Goal: Task Accomplishment & Management: Use online tool/utility

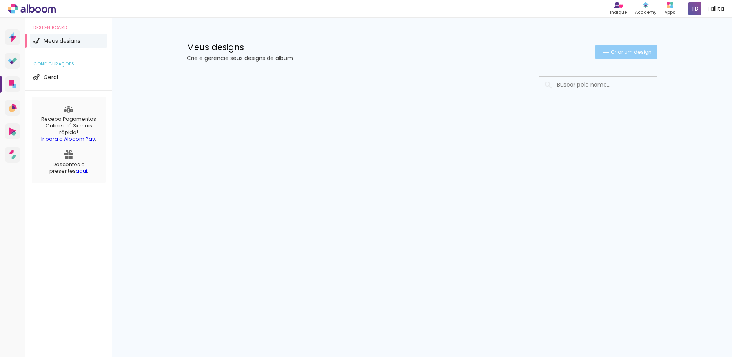
click at [622, 54] on span "Criar um design" at bounding box center [630, 51] width 41 height 5
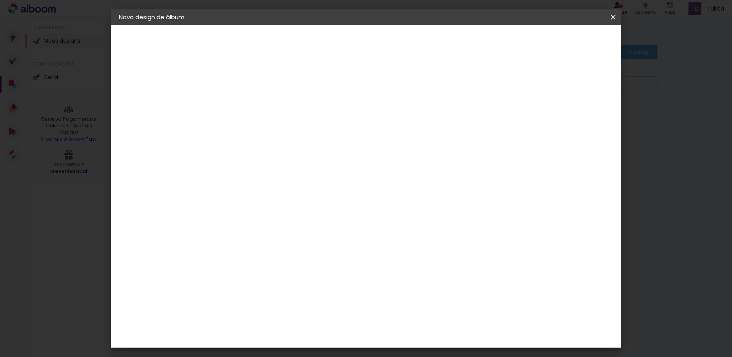
click at [247, 109] on input at bounding box center [247, 105] width 0 height 12
type input "teste"
type paper-input "teste"
click at [0, 0] on slot "Avançar" at bounding box center [0, 0] width 0 height 0
click at [266, 153] on input at bounding box center [266, 149] width 79 height 10
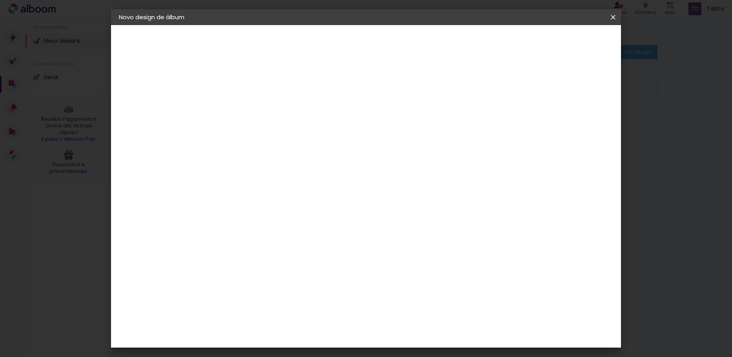
click at [266, 153] on input at bounding box center [266, 149] width 79 height 10
type input "clic"
type paper-input "clic"
click at [264, 182] on paper-item "Clic Pro" at bounding box center [259, 179] width 69 height 20
click at [0, 0] on slot "Tamanho Livre" at bounding box center [0, 0] width 0 height 0
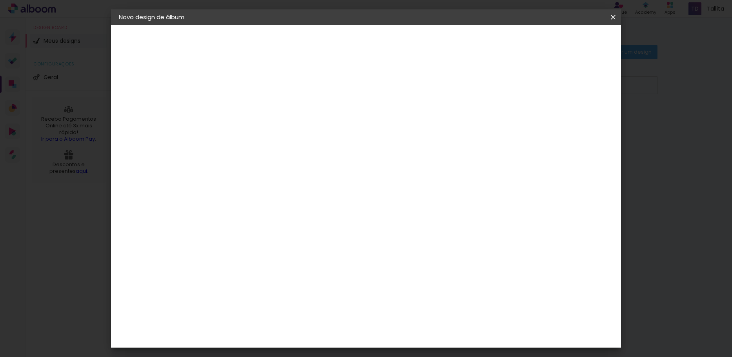
click at [253, 175] on div "Clic Pro" at bounding box center [247, 179] width 11 height 13
click at [0, 0] on slot "Avançar" at bounding box center [0, 0] width 0 height 0
click at [278, 131] on input "text" at bounding box center [262, 137] width 31 height 12
click at [395, 130] on paper-item "Luxo" at bounding box center [416, 130] width 157 height 16
type input "Luxo"
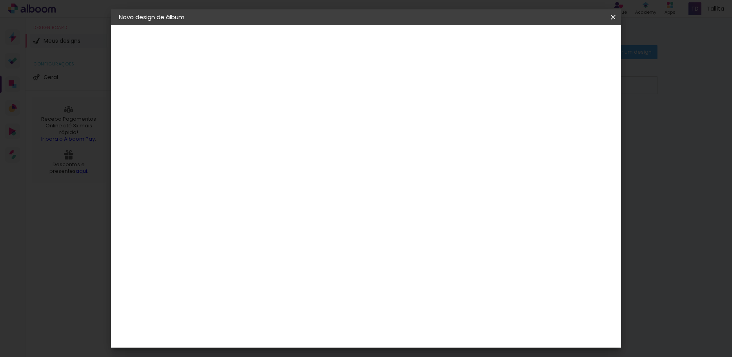
scroll to position [39, 0]
click at [300, 205] on span "20 × 30" at bounding box center [281, 213] width 36 height 16
click at [0, 0] on slot "Avançar" at bounding box center [0, 0] width 0 height 0
click at [519, 85] on div at bounding box center [515, 84] width 7 height 7
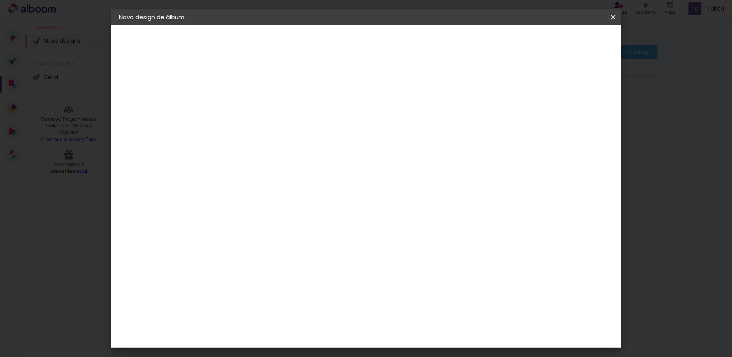
type paper-checkbox "on"
click at [519, 85] on div at bounding box center [515, 84] width 7 height 7
click at [564, 43] on span "Iniciar design" at bounding box center [546, 41] width 36 height 5
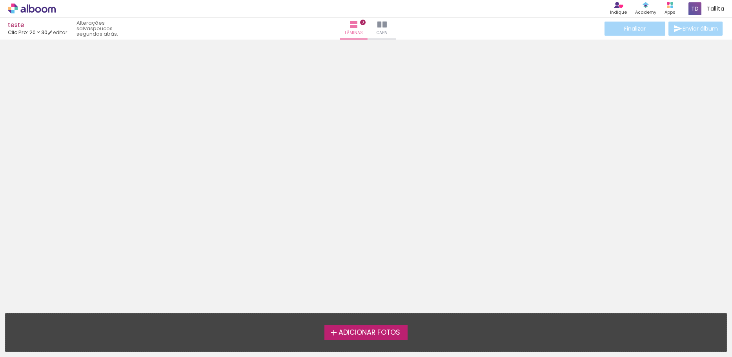
click at [380, 336] on span "Adicionar Fotos" at bounding box center [369, 332] width 62 height 7
click at [0, 0] on input "file" at bounding box center [0, 0] width 0 height 0
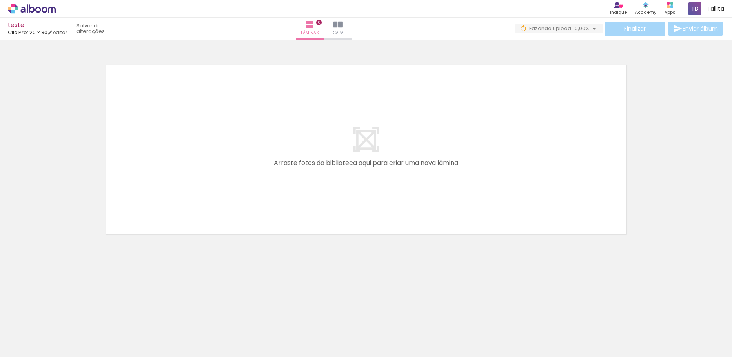
click at [78, 340] on div at bounding box center [78, 331] width 39 height 26
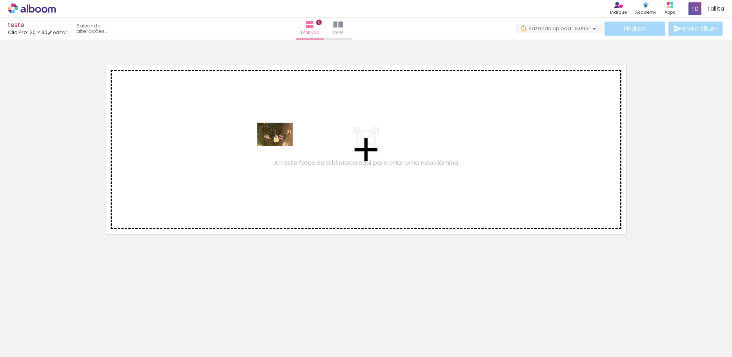
drag, startPoint x: 87, startPoint y: 330, endPoint x: 281, endPoint y: 146, distance: 266.5
click at [281, 146] on quentale-workspace at bounding box center [366, 178] width 732 height 357
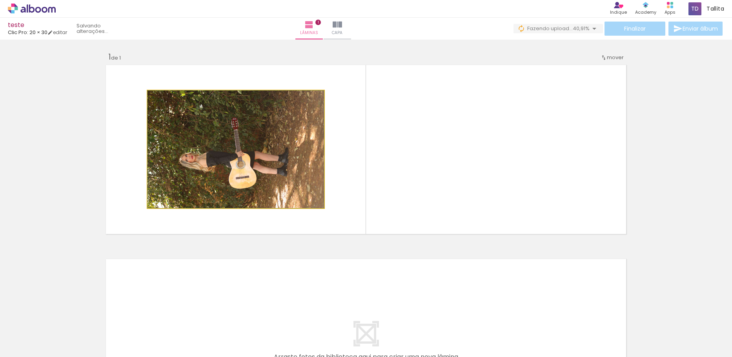
click at [290, 167] on quentale-photo at bounding box center [235, 150] width 176 height 118
drag, startPoint x: 290, startPoint y: 167, endPoint x: 285, endPoint y: 185, distance: 18.9
click at [294, 142] on quentale-photo at bounding box center [235, 150] width 176 height 118
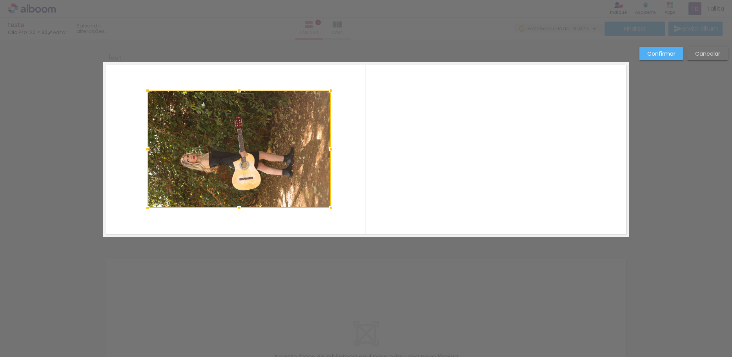
drag, startPoint x: 321, startPoint y: 150, endPoint x: 328, endPoint y: 150, distance: 7.1
click at [328, 150] on div at bounding box center [331, 150] width 16 height 16
drag, startPoint x: 255, startPoint y: 225, endPoint x: 193, endPoint y: 223, distance: 62.0
click at [193, 223] on quentale-layouter at bounding box center [365, 149] width 525 height 174
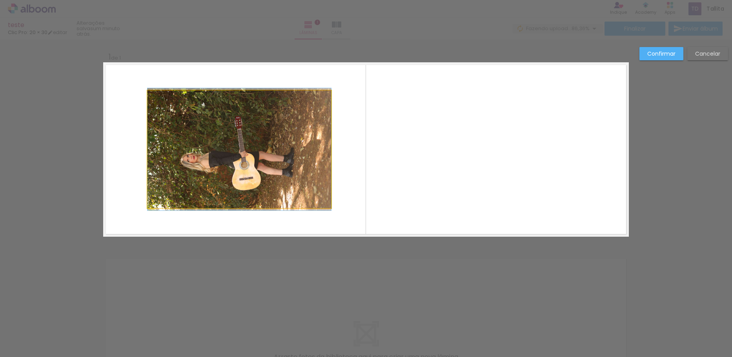
click at [262, 102] on quentale-photo at bounding box center [238, 150] width 183 height 118
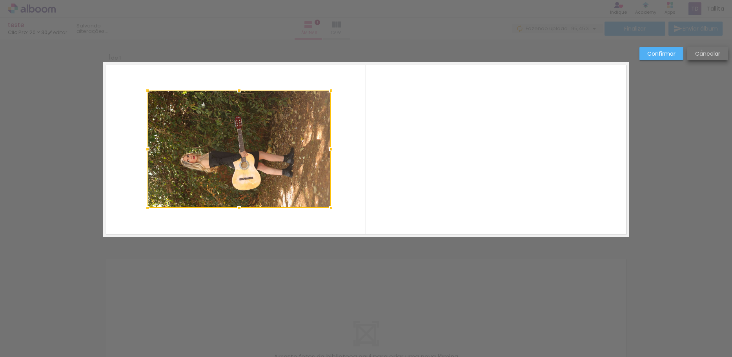
click at [0, 0] on slot "Cancelar" at bounding box center [0, 0] width 0 height 0
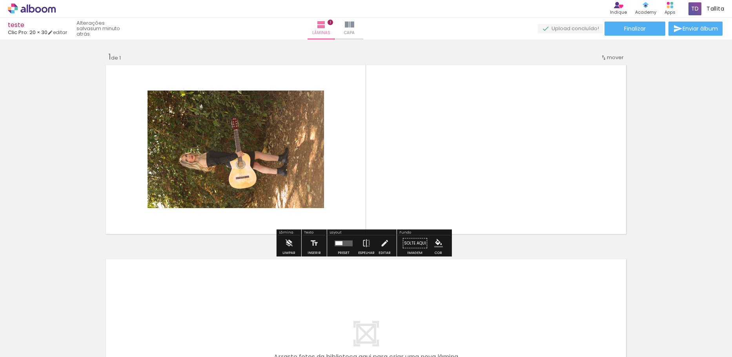
drag, startPoint x: 84, startPoint y: 335, endPoint x: 236, endPoint y: 118, distance: 265.1
drag, startPoint x: 236, startPoint y: 118, endPoint x: 216, endPoint y: 108, distance: 22.8
click at [216, 108] on quentale-photo at bounding box center [235, 150] width 176 height 118
click at [381, 239] on iron-icon at bounding box center [384, 244] width 9 height 16
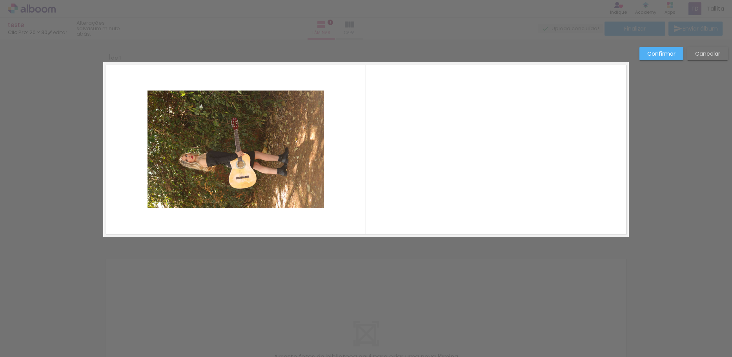
click at [241, 133] on quentale-photo at bounding box center [235, 150] width 176 height 118
drag, startPoint x: 331, startPoint y: 134, endPoint x: 331, endPoint y: 139, distance: 5.1
click at [331, 139] on quentale-layouter at bounding box center [365, 149] width 525 height 174
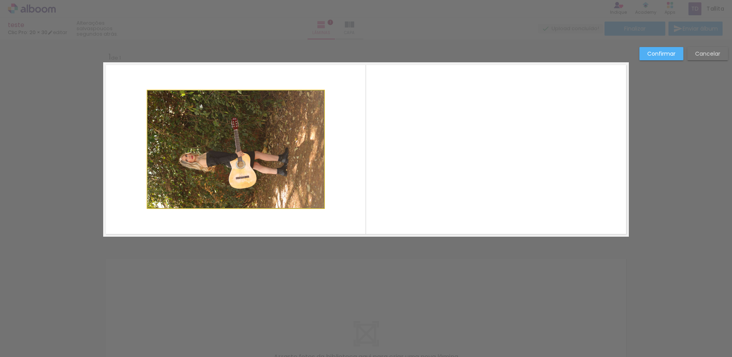
click at [310, 160] on quentale-photo at bounding box center [235, 150] width 176 height 118
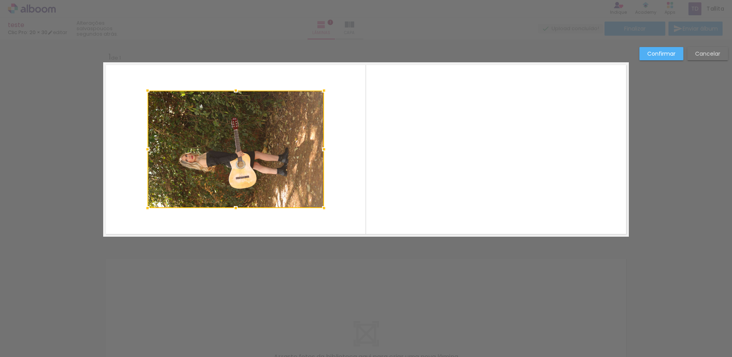
drag, startPoint x: 241, startPoint y: 216, endPoint x: 265, endPoint y: 132, distance: 87.7
click at [265, 132] on album-spread "1 de 1" at bounding box center [365, 149] width 525 height 174
click at [265, 132] on div at bounding box center [235, 150] width 176 height 118
drag, startPoint x: 266, startPoint y: 132, endPoint x: 261, endPoint y: 135, distance: 5.4
click at [261, 135] on div at bounding box center [235, 150] width 176 height 118
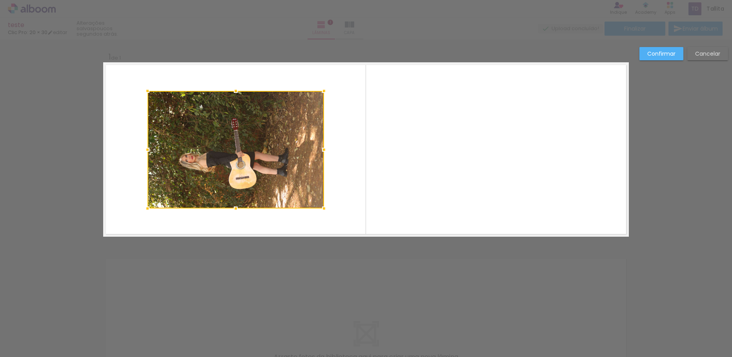
click at [0, 0] on slot "Cancelar" at bounding box center [0, 0] width 0 height 0
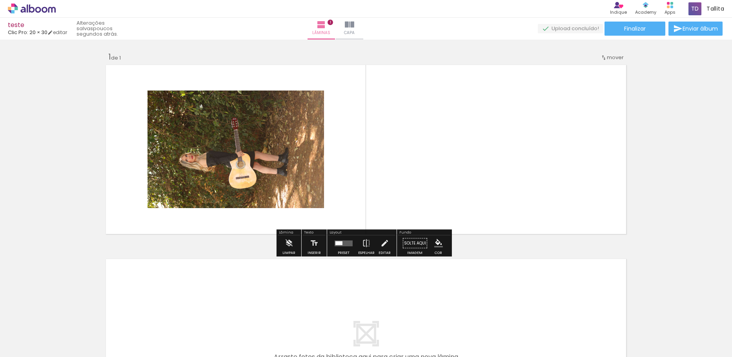
click at [418, 246] on paper-button "Solte aqui Imagem" at bounding box center [415, 246] width 28 height 20
click at [412, 253] on paper-button "Solte aqui Imagem" at bounding box center [415, 246] width 28 height 20
click at [400, 231] on div "Fundo" at bounding box center [424, 233] width 53 height 5
click at [411, 247] on paper-button "Solte aqui Imagem" at bounding box center [415, 246] width 28 height 20
drag, startPoint x: 414, startPoint y: 247, endPoint x: 404, endPoint y: 234, distance: 15.9
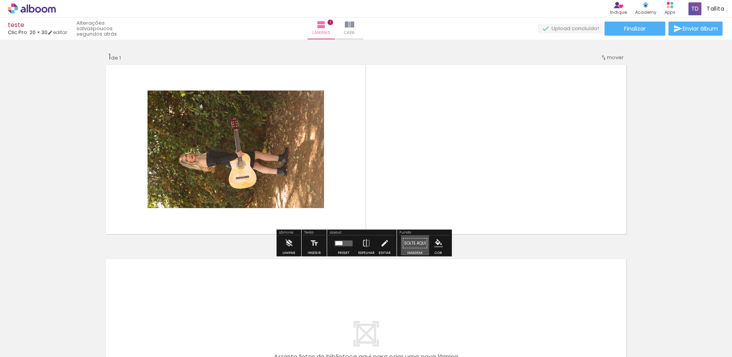
click at [404, 234] on div "Fundo Solte aqui Imagem Cor" at bounding box center [424, 243] width 55 height 27
click at [607, 56] on span "mover" at bounding box center [615, 57] width 17 height 7
click at [599, 59] on span "Posição atual:" at bounding box center [586, 56] width 36 height 13
click at [579, 58] on span "Posição atual:" at bounding box center [586, 56] width 36 height 13
click at [614, 54] on paper-item "Posição atual: 1" at bounding box center [592, 56] width 60 height 13
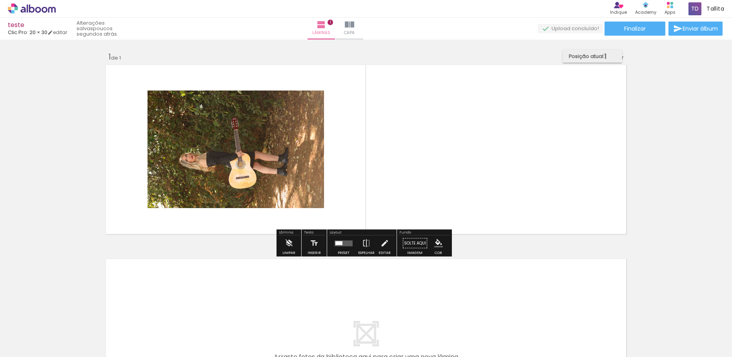
click at [606, 54] on span "1" at bounding box center [605, 56] width 2 height 13
click at [486, 265] on quentale-layouter at bounding box center [365, 343] width 525 height 174
click at [289, 244] on iron-icon at bounding box center [288, 244] width 9 height 16
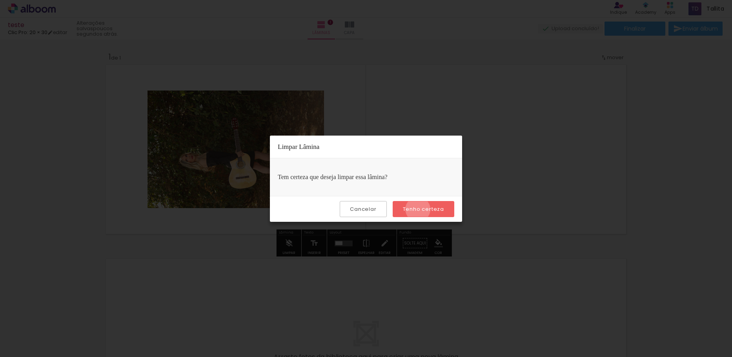
click at [0, 0] on slot "Tenho certeza" at bounding box center [0, 0] width 0 height 0
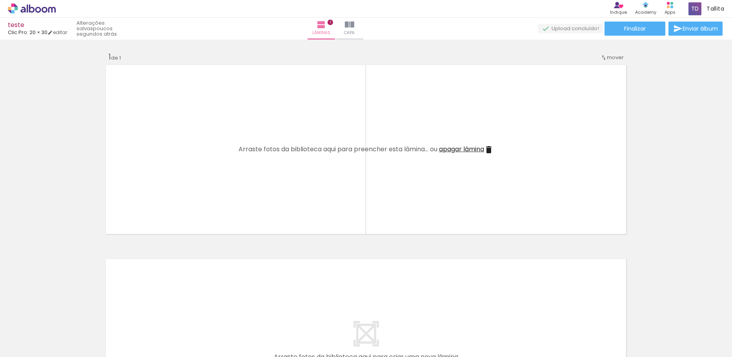
click at [296, 160] on quentale-layouter at bounding box center [365, 149] width 525 height 174
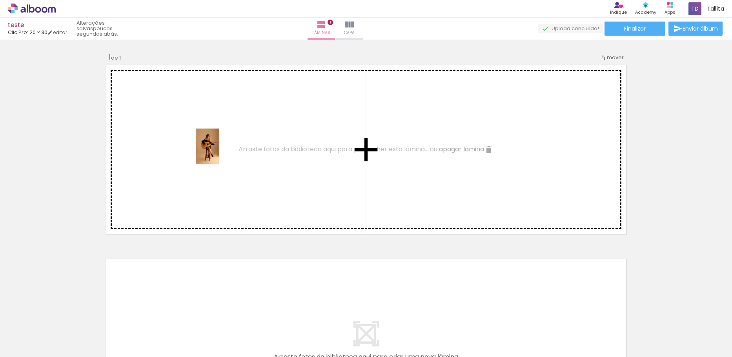
drag, startPoint x: 386, startPoint y: 337, endPoint x: 219, endPoint y: 152, distance: 249.0
click at [219, 152] on quentale-workspace at bounding box center [366, 178] width 732 height 357
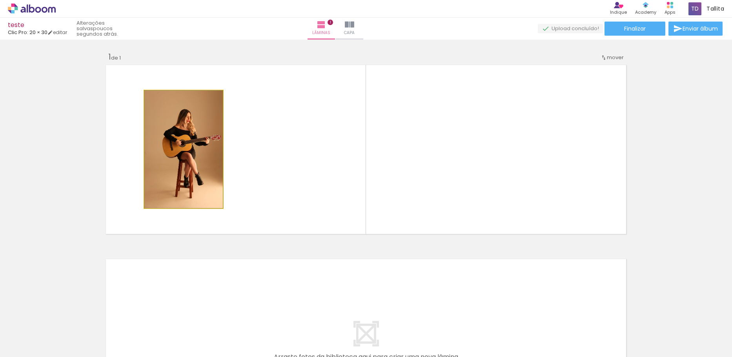
drag, startPoint x: 187, startPoint y: 170, endPoint x: 208, endPoint y: 171, distance: 20.4
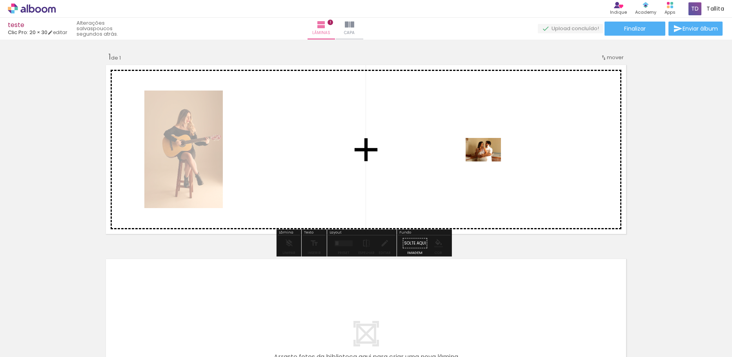
drag, startPoint x: 659, startPoint y: 335, endPoint x: 488, endPoint y: 163, distance: 242.3
click at [488, 163] on quentale-workspace at bounding box center [366, 178] width 732 height 357
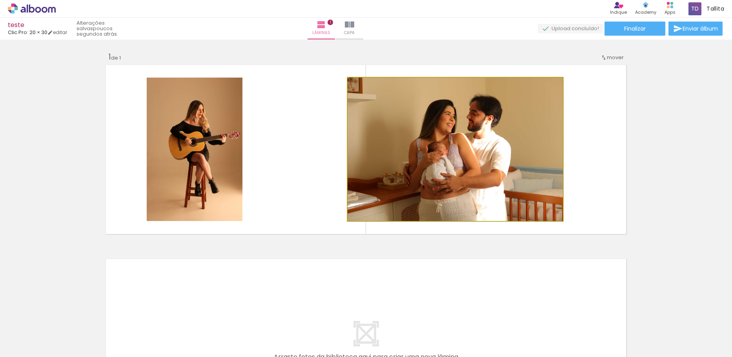
drag, startPoint x: 476, startPoint y: 162, endPoint x: 529, endPoint y: 159, distance: 53.4
click at [526, 192] on quentale-photo at bounding box center [454, 149] width 215 height 143
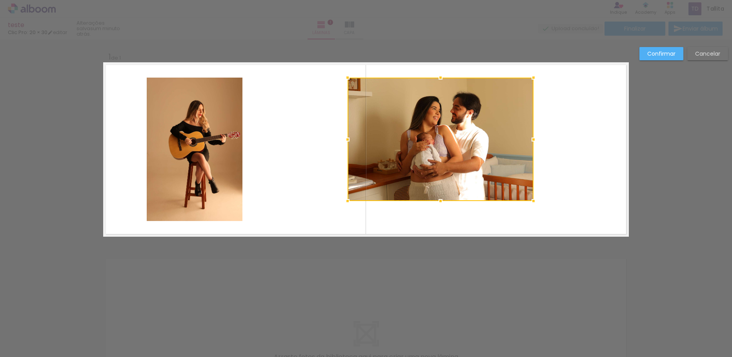
drag, startPoint x: 558, startPoint y: 222, endPoint x: 534, endPoint y: 199, distance: 33.6
click at [534, 199] on div at bounding box center [533, 201] width 16 height 16
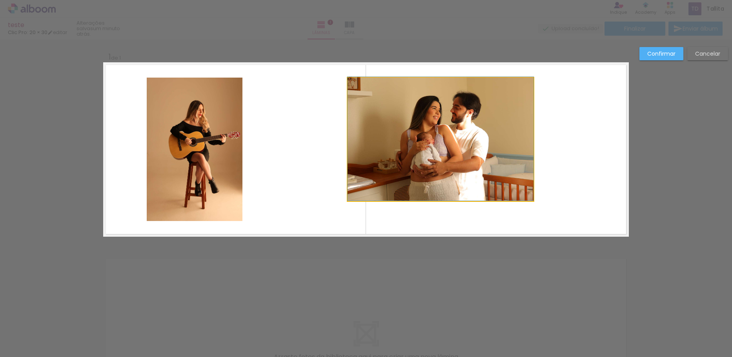
drag, startPoint x: 476, startPoint y: 149, endPoint x: 527, endPoint y: 134, distance: 53.1
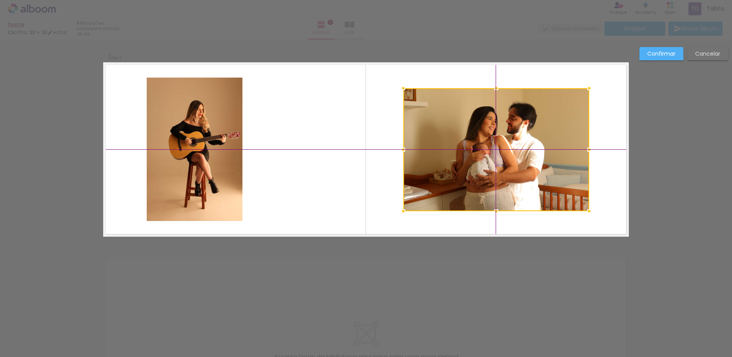
drag, startPoint x: 389, startPoint y: 96, endPoint x: 450, endPoint y: 103, distance: 62.3
click at [450, 103] on div at bounding box center [496, 149] width 186 height 123
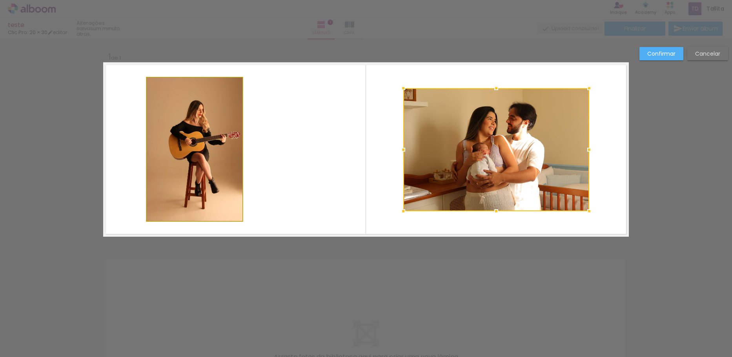
click at [184, 163] on quentale-photo at bounding box center [195, 149] width 96 height 143
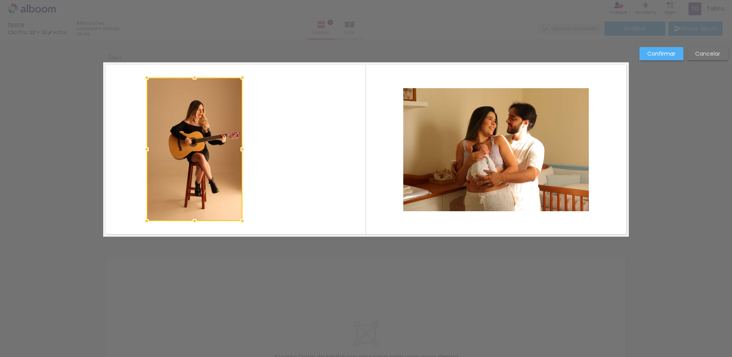
click at [231, 166] on div at bounding box center [195, 149] width 96 height 143
click at [0, 0] on slot "Cancelar" at bounding box center [0, 0] width 0 height 0
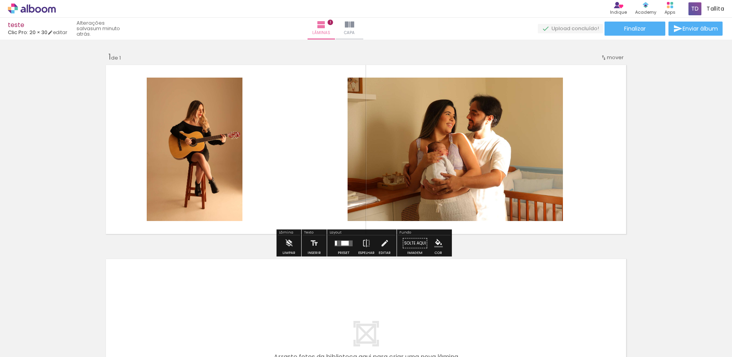
click at [193, 143] on quentale-photo at bounding box center [195, 149] width 96 height 143
click at [194, 168] on quentale-photo at bounding box center [195, 149] width 96 height 143
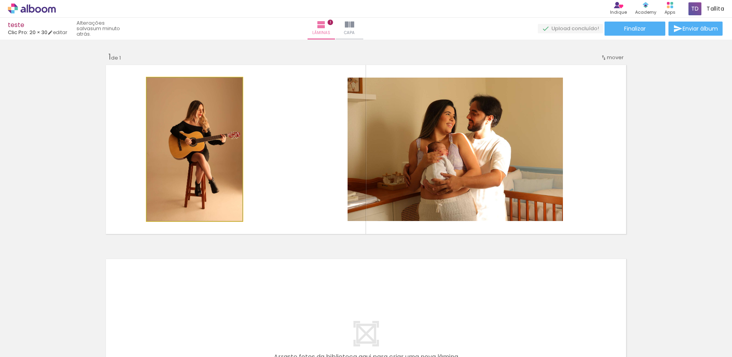
click at [194, 168] on quentale-photo at bounding box center [195, 149] width 96 height 143
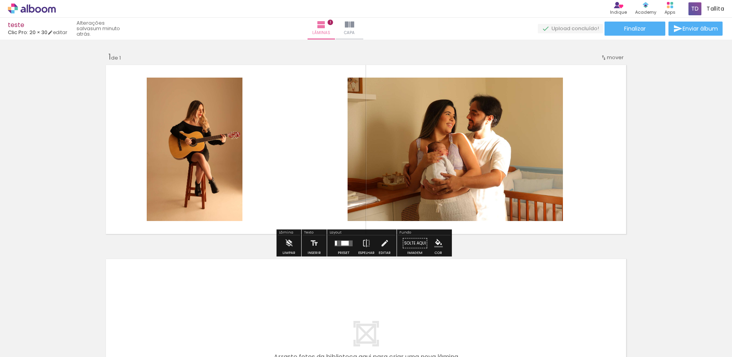
drag, startPoint x: 190, startPoint y: 118, endPoint x: 183, endPoint y: 129, distance: 12.4
click at [183, 129] on quentale-photo at bounding box center [195, 149] width 96 height 143
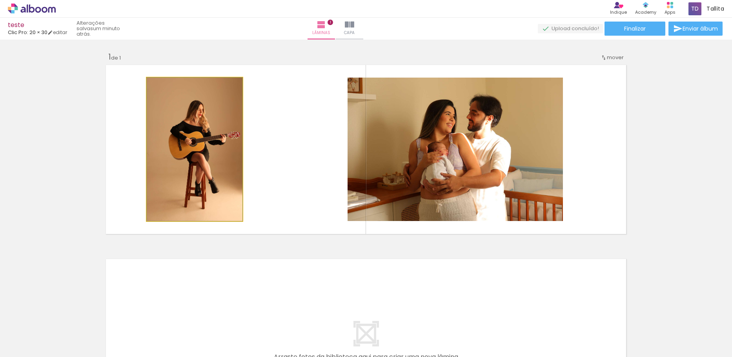
click at [183, 129] on quentale-photo at bounding box center [195, 149] width 96 height 143
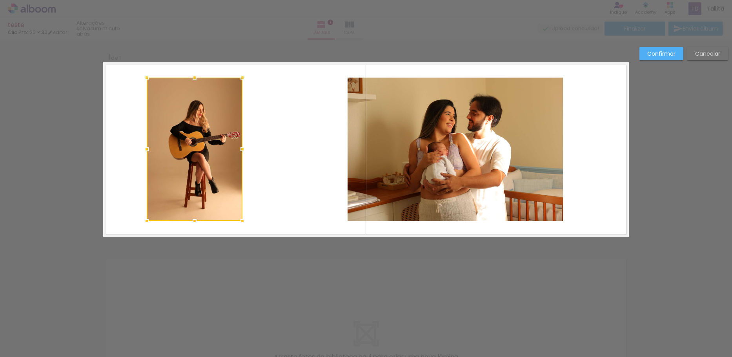
click at [183, 129] on div at bounding box center [195, 149] width 96 height 143
click at [701, 41] on div "Confirmar Cancelar" at bounding box center [366, 243] width 732 height 407
click at [699, 58] on paper-button "Cancelar" at bounding box center [707, 53] width 41 height 13
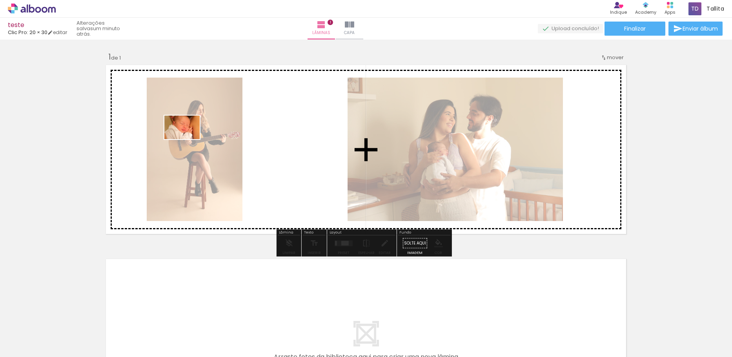
drag, startPoint x: 701, startPoint y: 336, endPoint x: 188, endPoint y: 139, distance: 550.0
click at [188, 139] on quentale-workspace at bounding box center [366, 178] width 732 height 357
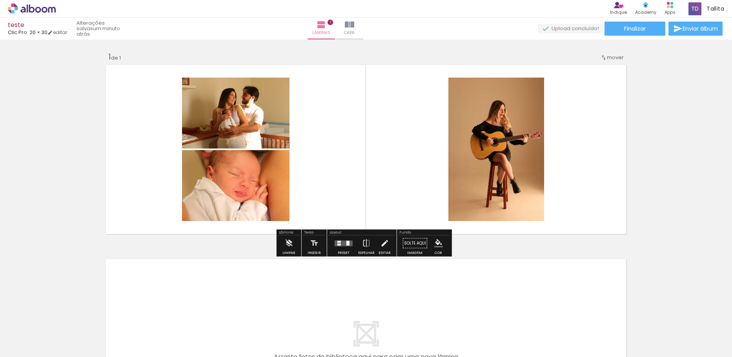
click at [478, 136] on quentale-photo at bounding box center [496, 149] width 96 height 143
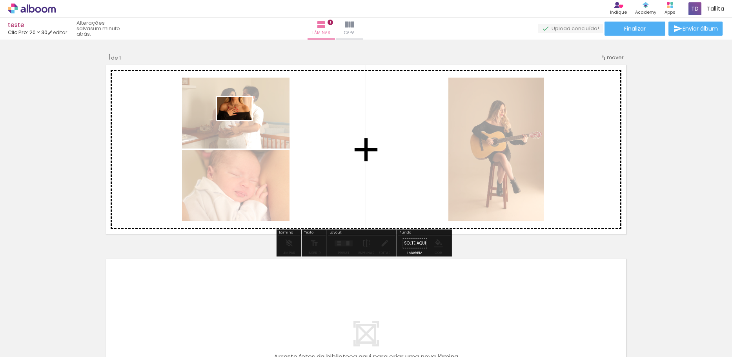
drag, startPoint x: 300, startPoint y: 338, endPoint x: 240, endPoint y: 120, distance: 226.0
click at [240, 120] on quentale-workspace at bounding box center [366, 178] width 732 height 357
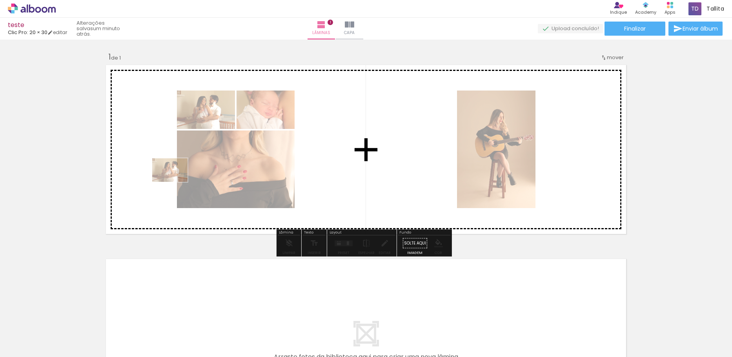
drag, startPoint x: 656, startPoint y: 336, endPoint x: 176, endPoint y: 182, distance: 503.9
click at [176, 182] on quentale-workspace at bounding box center [366, 178] width 732 height 357
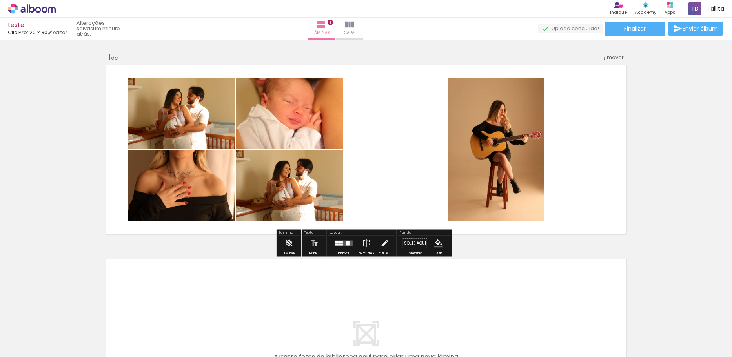
click at [673, 107] on div "Inserir lâmina 1 de 1" at bounding box center [366, 236] width 732 height 389
click at [347, 243] on div at bounding box center [347, 243] width 3 height 5
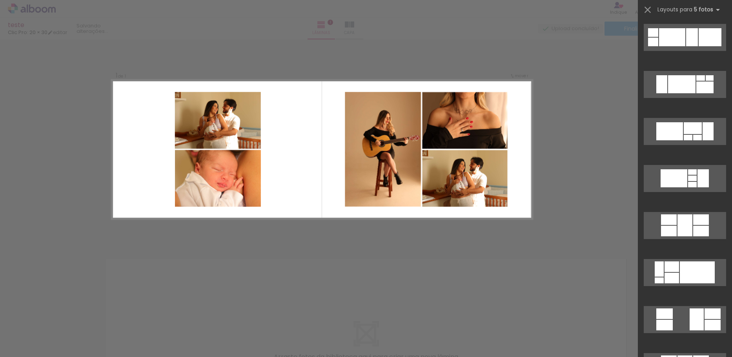
scroll to position [2862, 0]
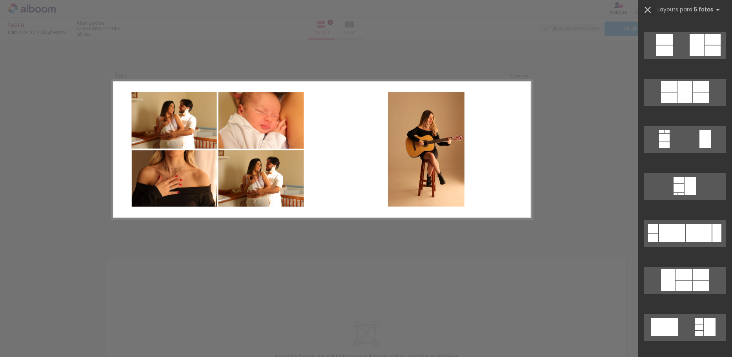
click at [648, 9] on iron-icon at bounding box center [647, 9] width 11 height 11
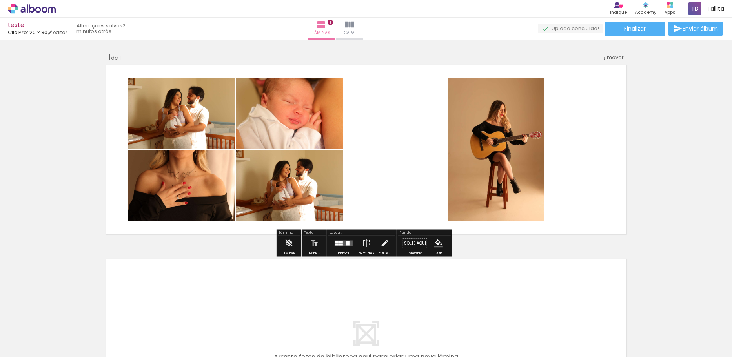
click at [692, 143] on div "Inserir lâmina 1 de 1" at bounding box center [366, 236] width 732 height 389
click at [411, 245] on paper-button "Solte aqui Imagem" at bounding box center [415, 246] width 28 height 20
click at [380, 245] on iron-icon at bounding box center [384, 244] width 9 height 16
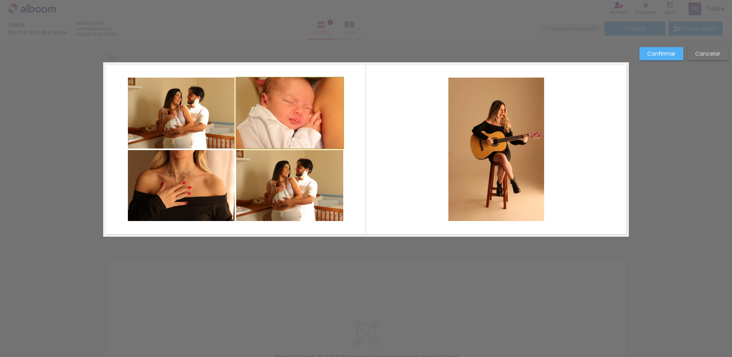
click at [236, 125] on quentale-photo at bounding box center [289, 113] width 107 height 71
click at [0, 0] on slot "Cancelar" at bounding box center [0, 0] width 0 height 0
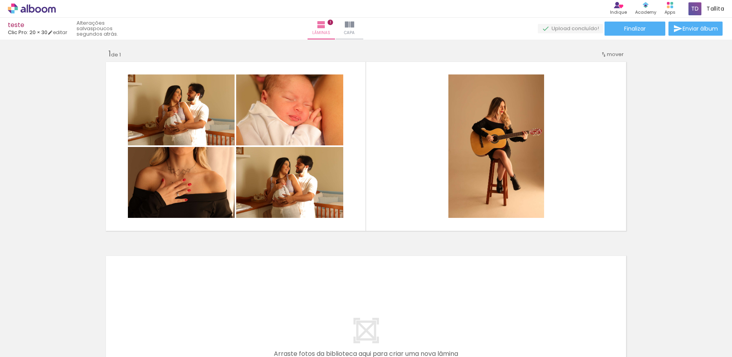
scroll to position [0, 0]
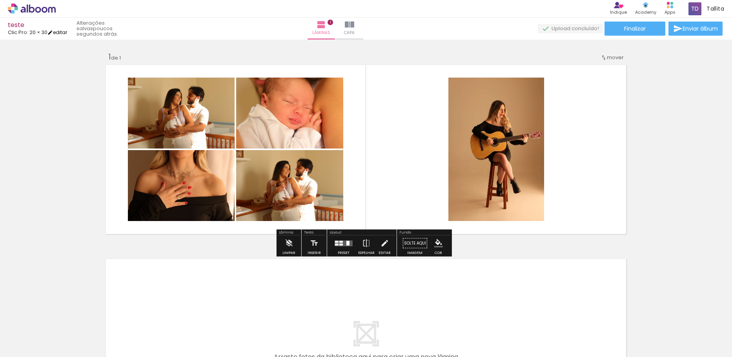
click at [66, 33] on link "editar" at bounding box center [57, 32] width 20 height 7
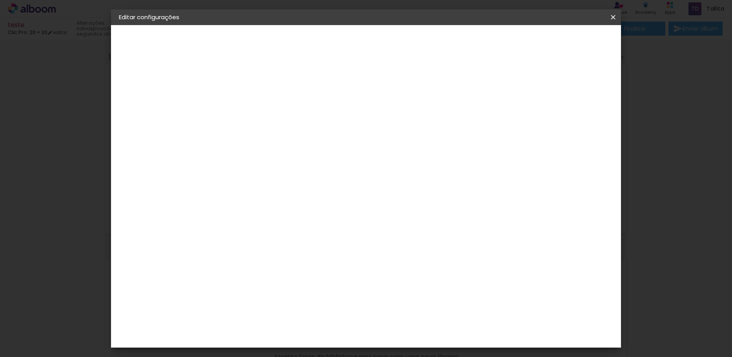
click at [519, 84] on div at bounding box center [515, 84] width 7 height 7
type paper-checkbox "on"
click at [564, 43] on span "Salvar configurações" at bounding box center [535, 41] width 58 height 5
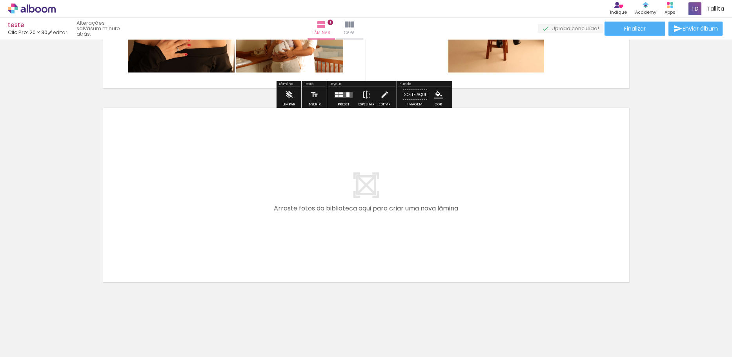
scroll to position [150, 0]
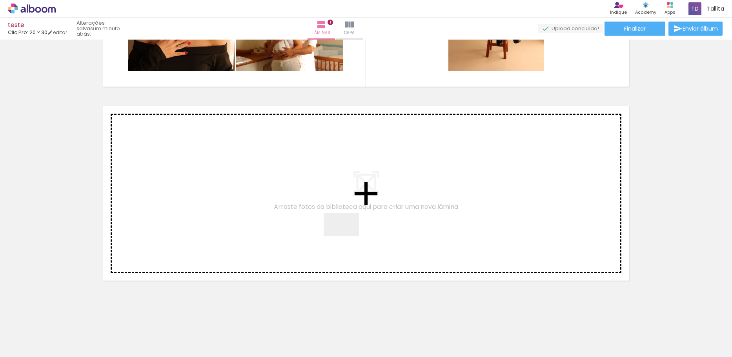
drag, startPoint x: 386, startPoint y: 343, endPoint x: 337, endPoint y: 193, distance: 158.1
click at [337, 193] on quentale-workspace at bounding box center [366, 178] width 732 height 357
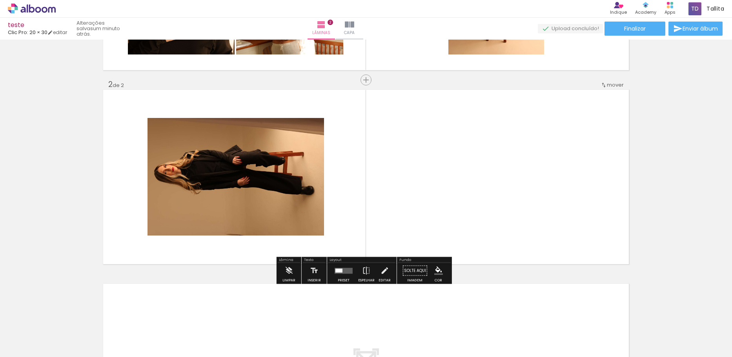
scroll to position [170, 0]
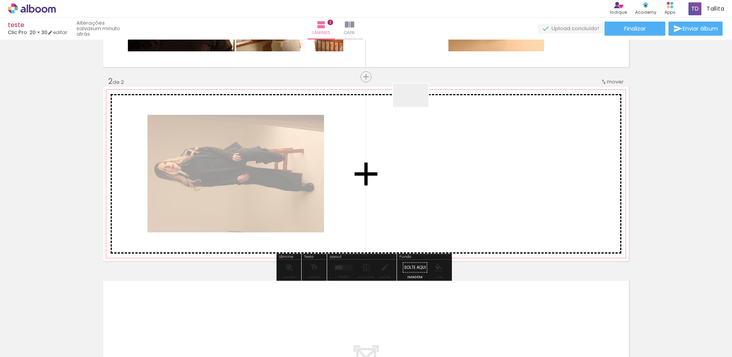
drag, startPoint x: 440, startPoint y: 334, endPoint x: 416, endPoint y: 107, distance: 228.7
click at [416, 107] on quentale-workspace at bounding box center [366, 178] width 732 height 357
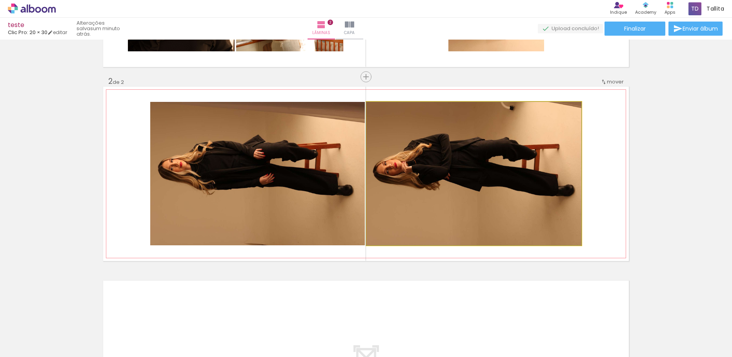
click at [417, 191] on quentale-photo at bounding box center [473, 173] width 215 height 143
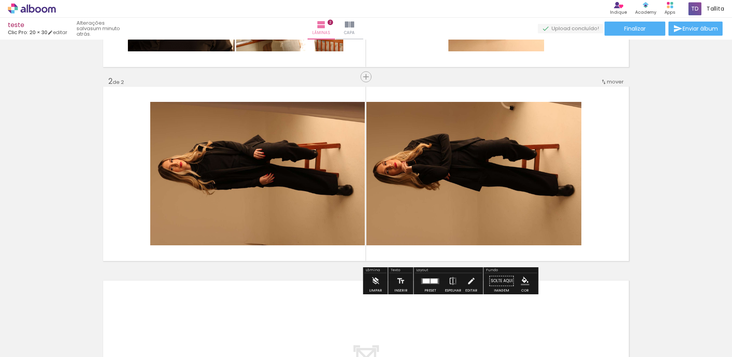
drag, startPoint x: 525, startPoint y: 335, endPoint x: 384, endPoint y: 176, distance: 212.5
click at [384, 176] on quentale-workspace at bounding box center [366, 178] width 732 height 357
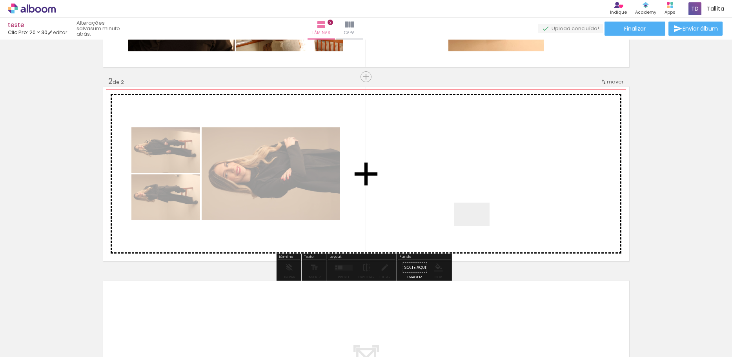
drag, startPoint x: 478, startPoint y: 271, endPoint x: 467, endPoint y: 179, distance: 92.0
click at [467, 179] on quentale-workspace at bounding box center [366, 178] width 732 height 357
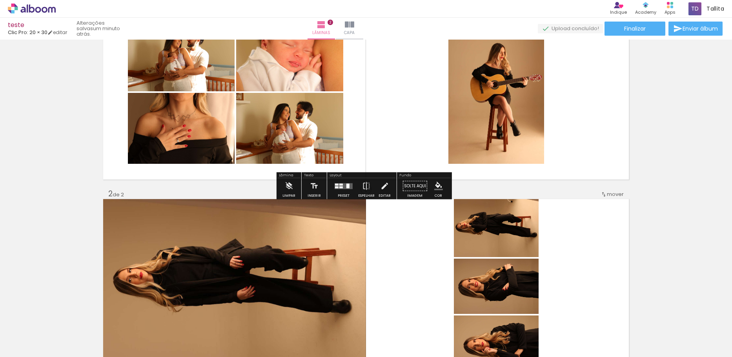
scroll to position [0, 0]
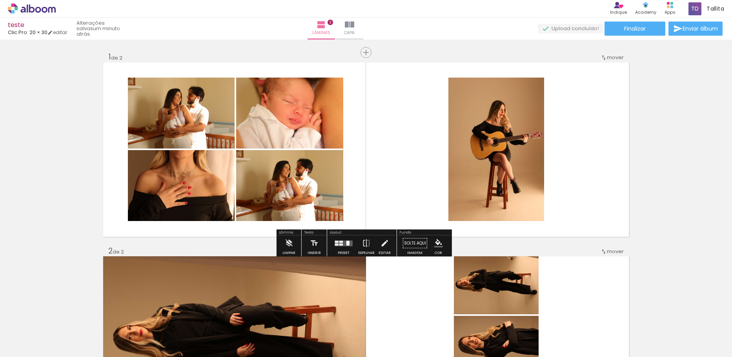
click at [692, 156] on div "Inserir lâmina 1 de 2 Inserir lâmina 2 de 2" at bounding box center [366, 333] width 732 height 583
click at [674, 152] on div "Inserir lâmina 1 de 2 Inserir lâmina 2 de 2" at bounding box center [366, 333] width 732 height 583
